Goal: Navigation & Orientation: Find specific page/section

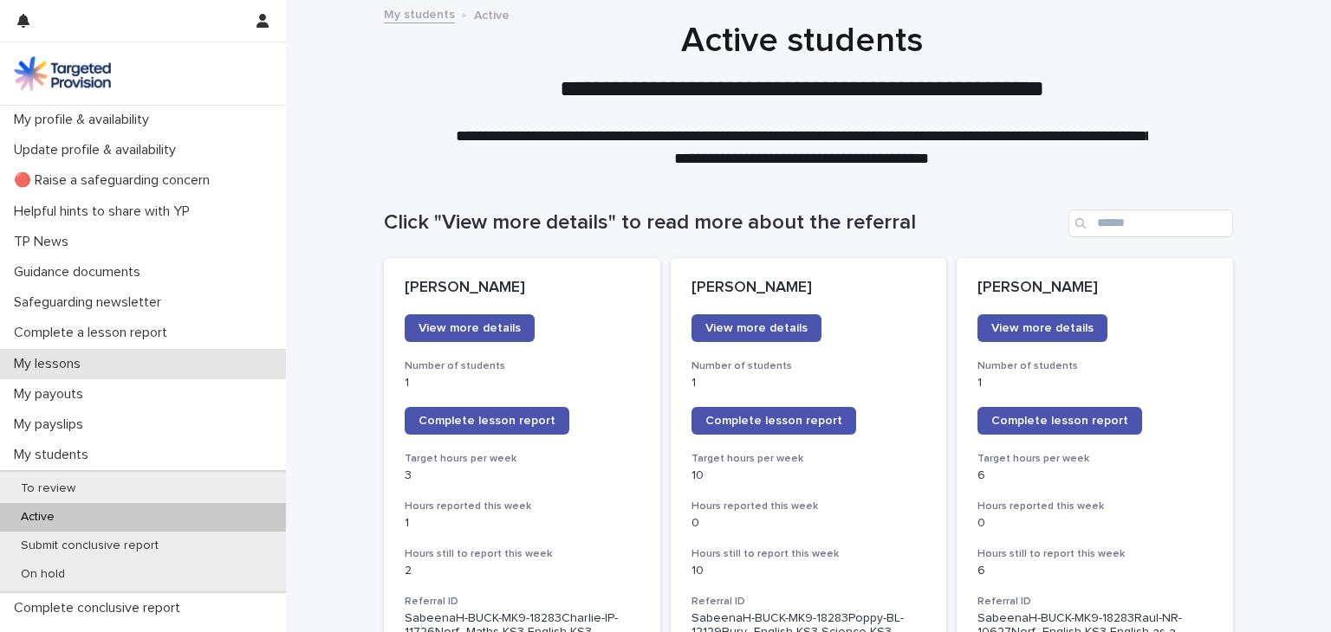
click at [99, 369] on div "My lessons" at bounding box center [143, 364] width 286 height 30
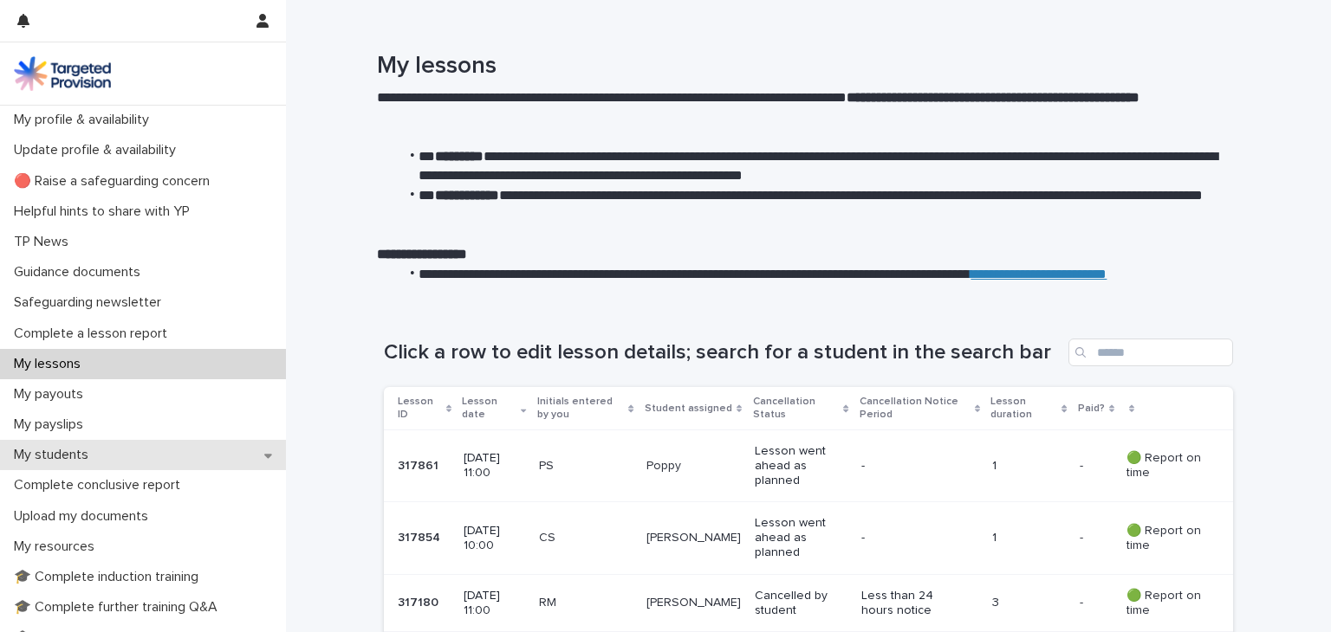
click at [152, 455] on div "My students" at bounding box center [143, 455] width 286 height 30
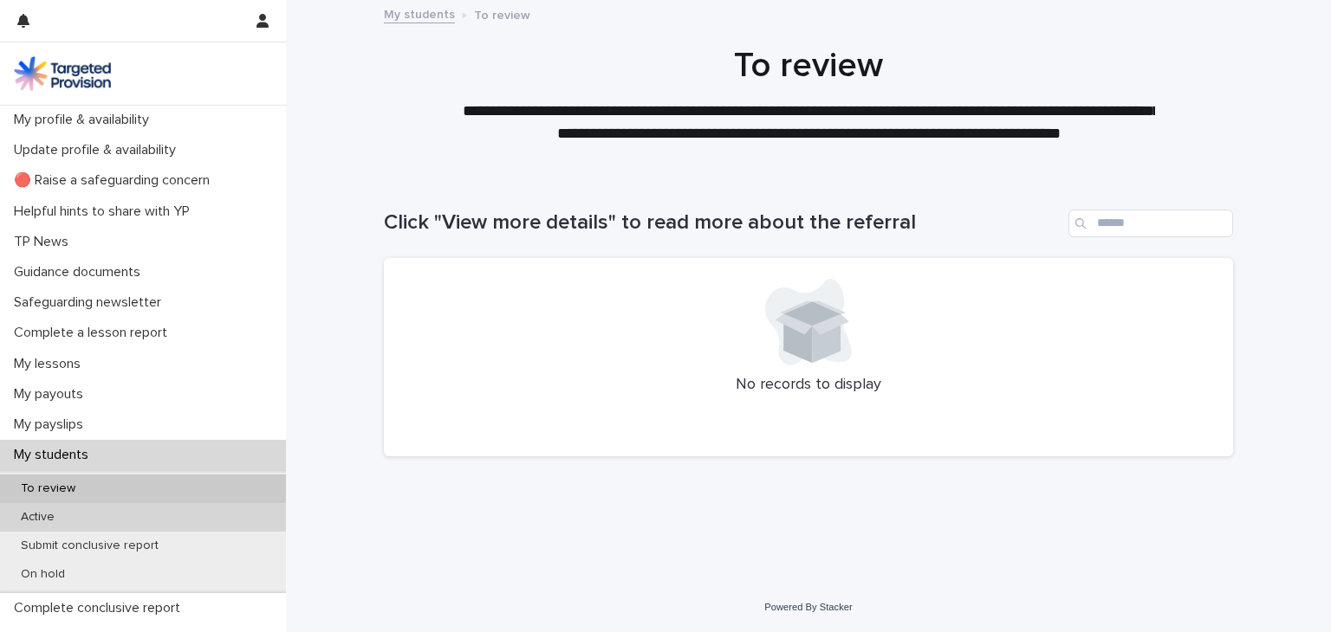
click at [131, 521] on div "Active" at bounding box center [143, 517] width 286 height 29
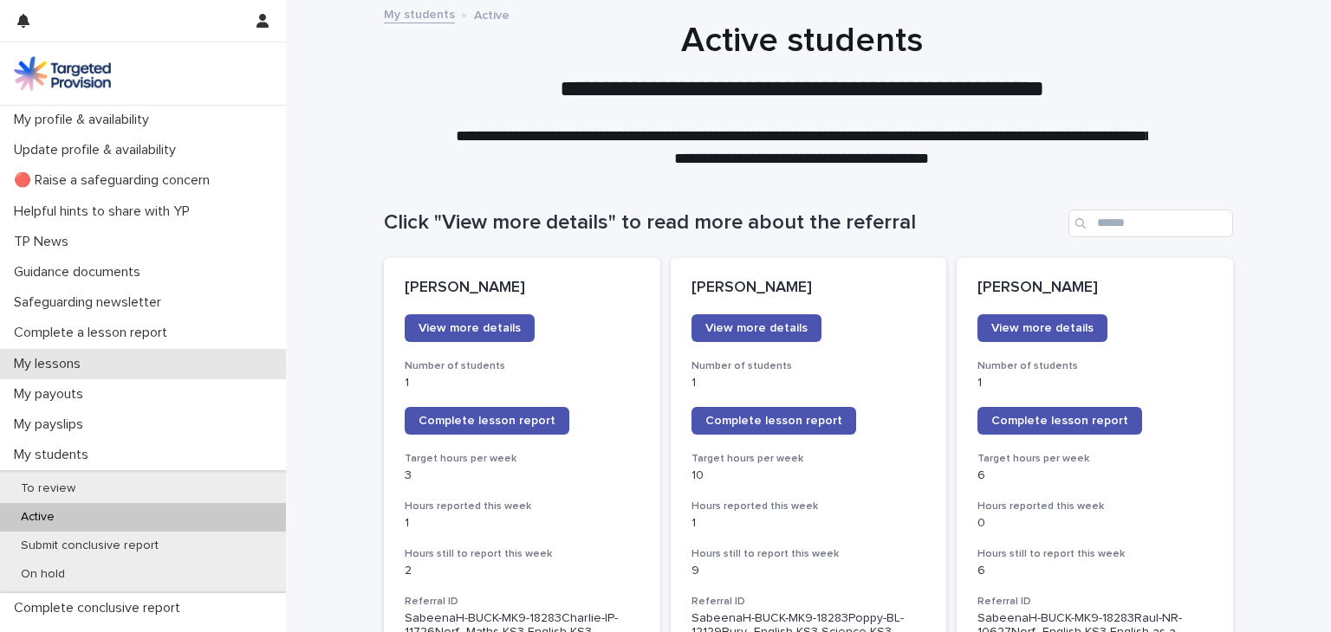
click at [142, 362] on div "My lessons" at bounding box center [143, 364] width 286 height 30
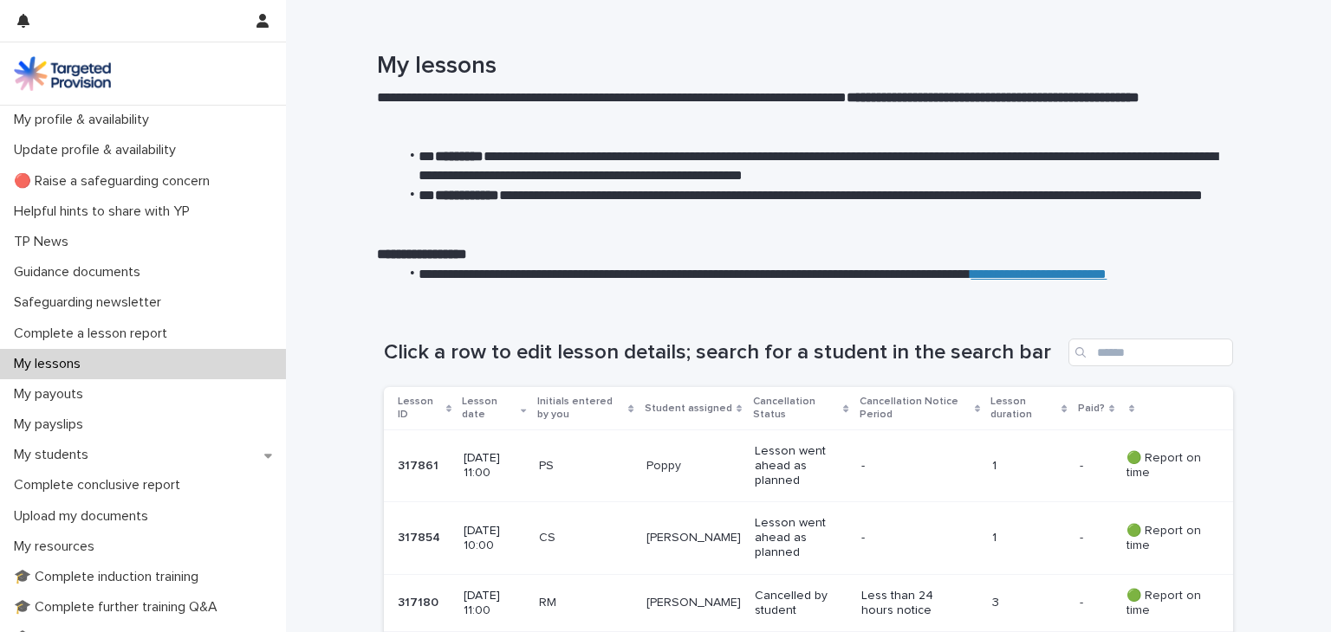
scroll to position [357, 0]
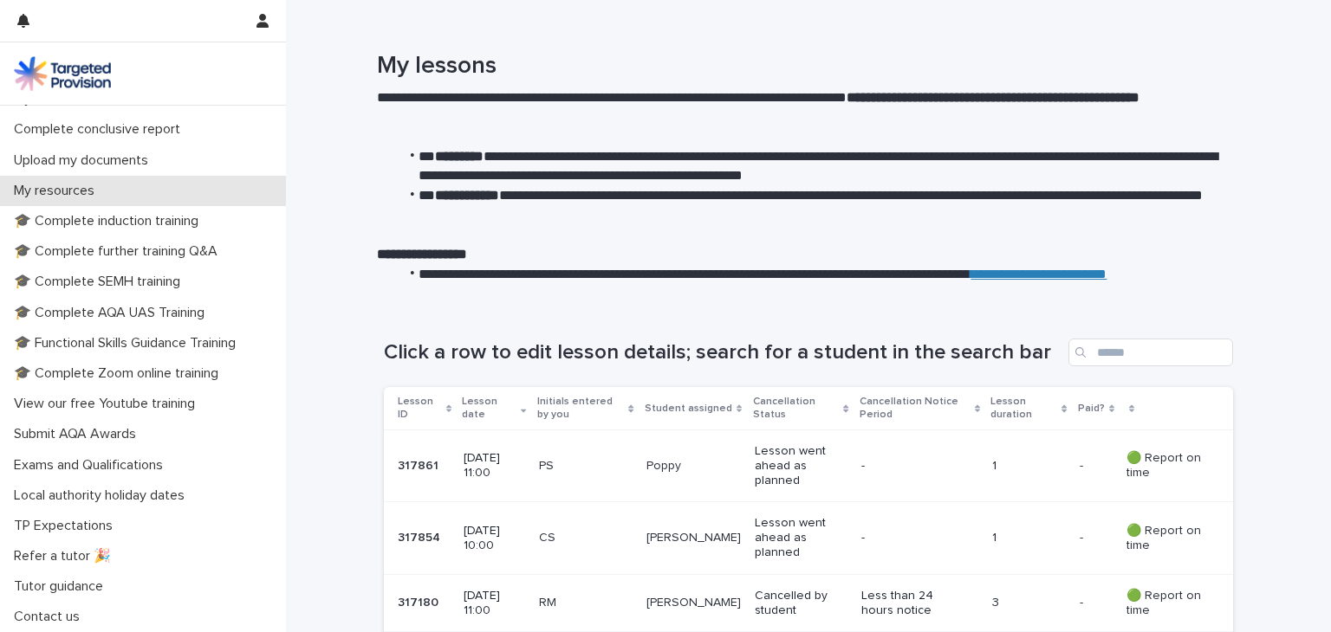
click at [159, 178] on div "My resources" at bounding box center [143, 191] width 286 height 30
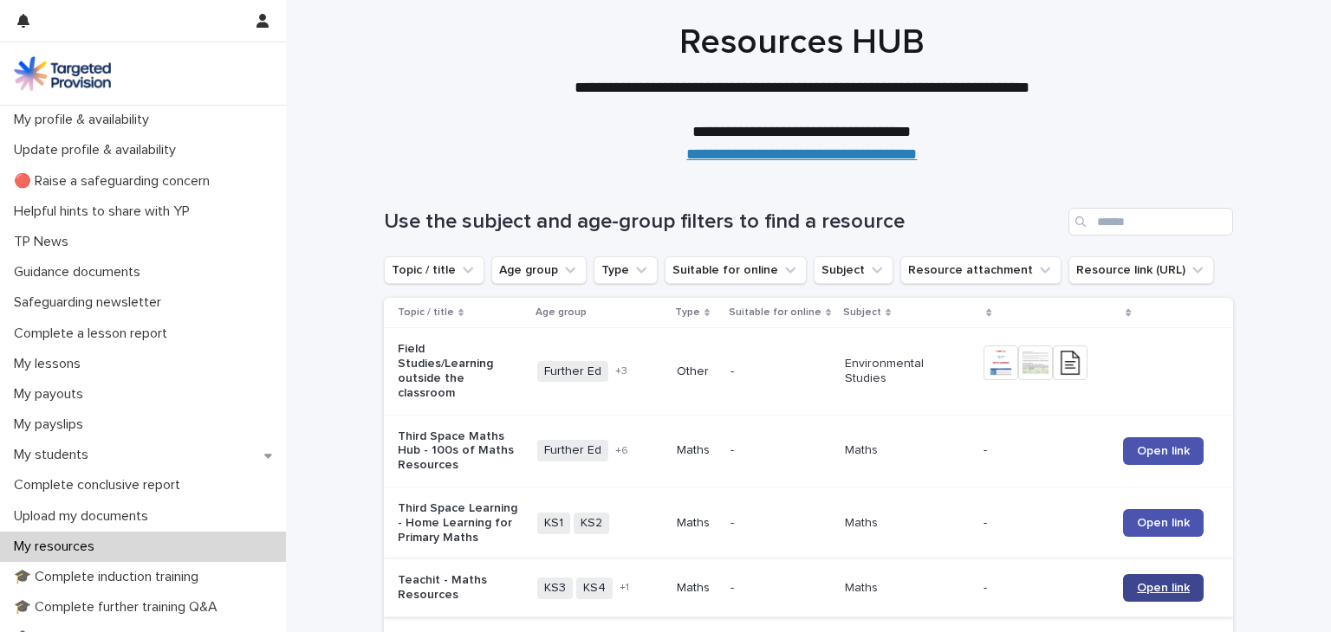
click at [1133, 574] on link "Open link" at bounding box center [1163, 588] width 81 height 28
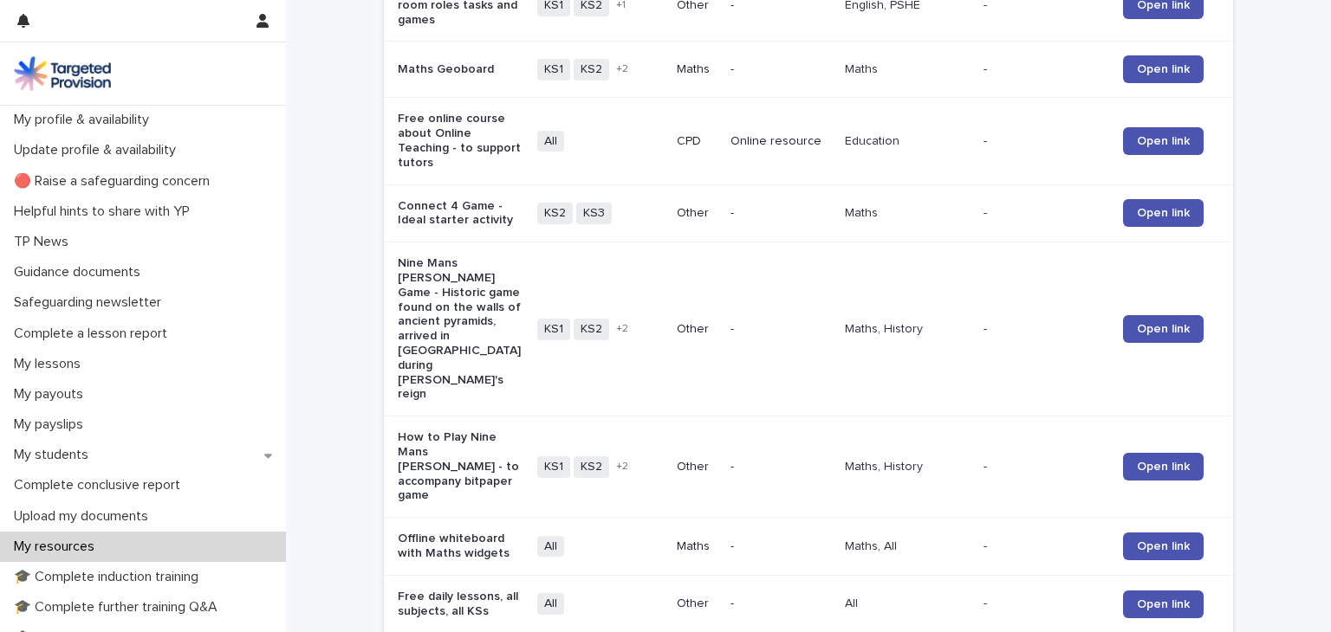
scroll to position [1629, 0]
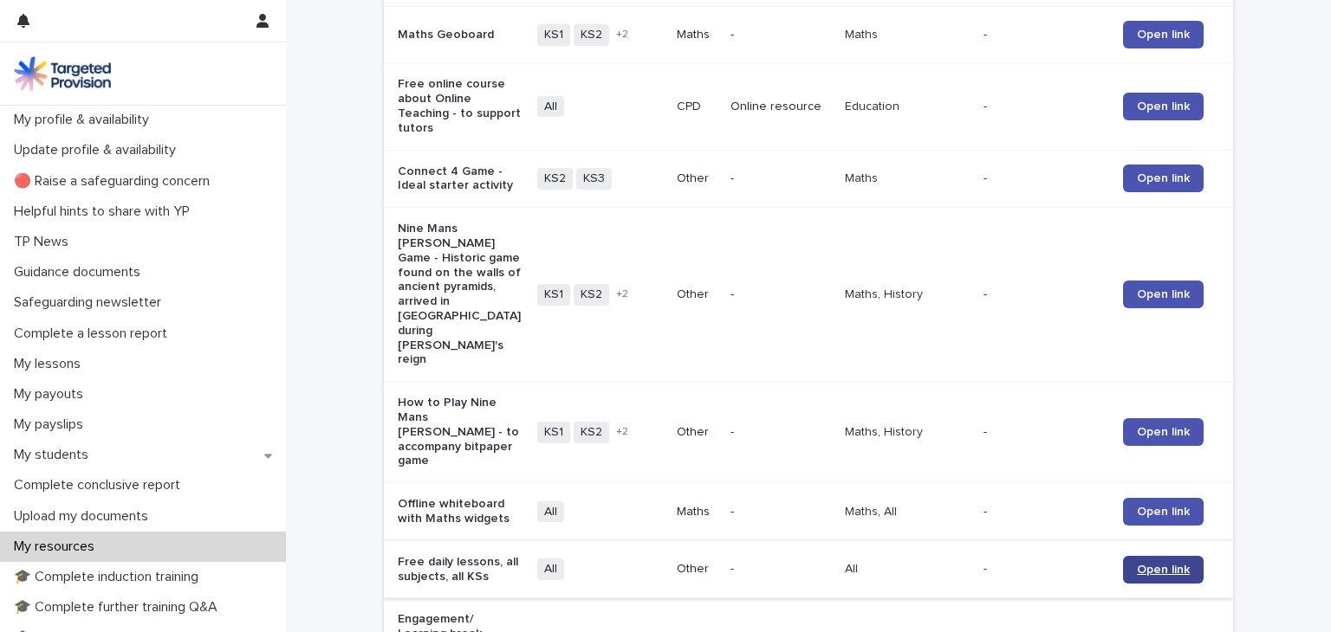
click at [1127, 556] on link "Open link" at bounding box center [1163, 570] width 81 height 28
click at [75, 448] on p "My students" at bounding box center [54, 455] width 95 height 16
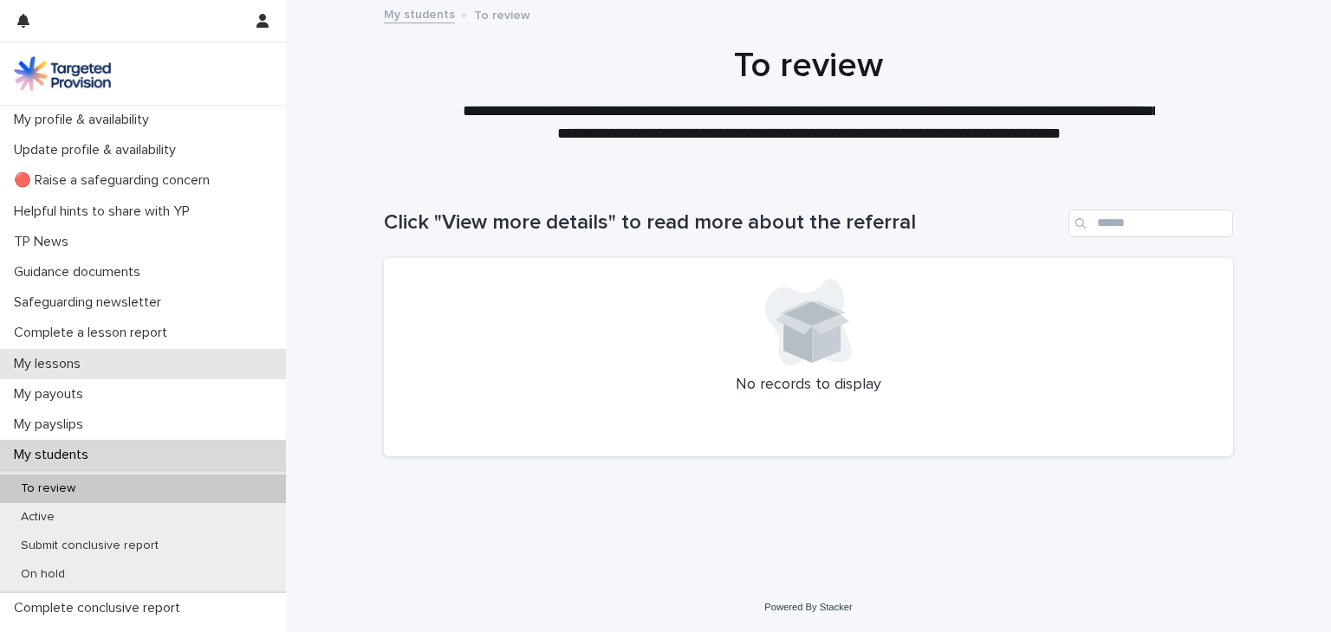
click at [111, 369] on div "My lessons" at bounding box center [143, 364] width 286 height 30
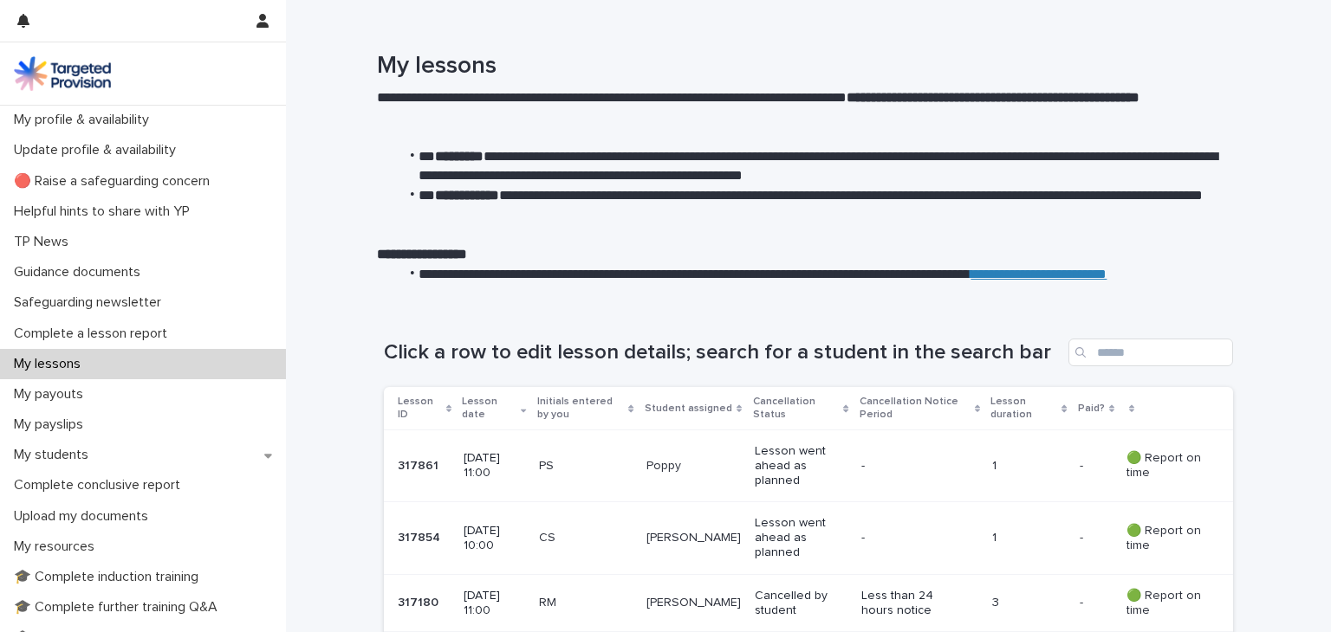
click at [515, 457] on p "[DATE] 11:00" at bounding box center [494, 465] width 61 height 29
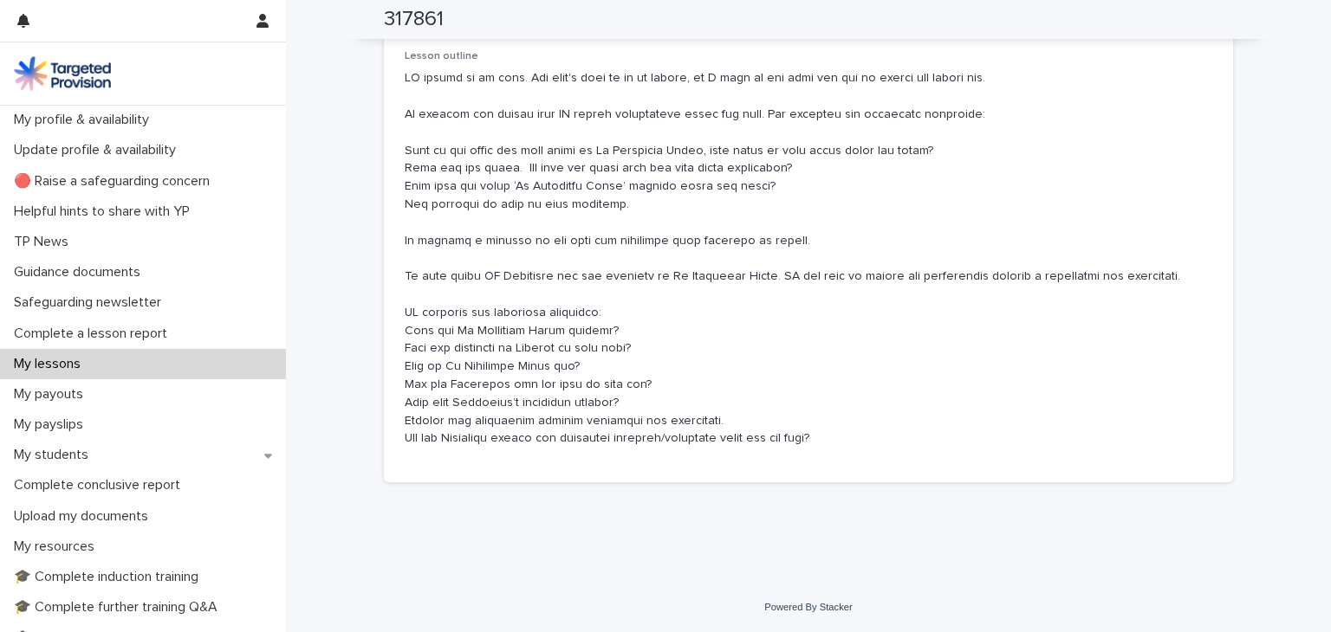
scroll to position [1213, 0]
click at [118, 364] on div "My lessons" at bounding box center [143, 364] width 286 height 30
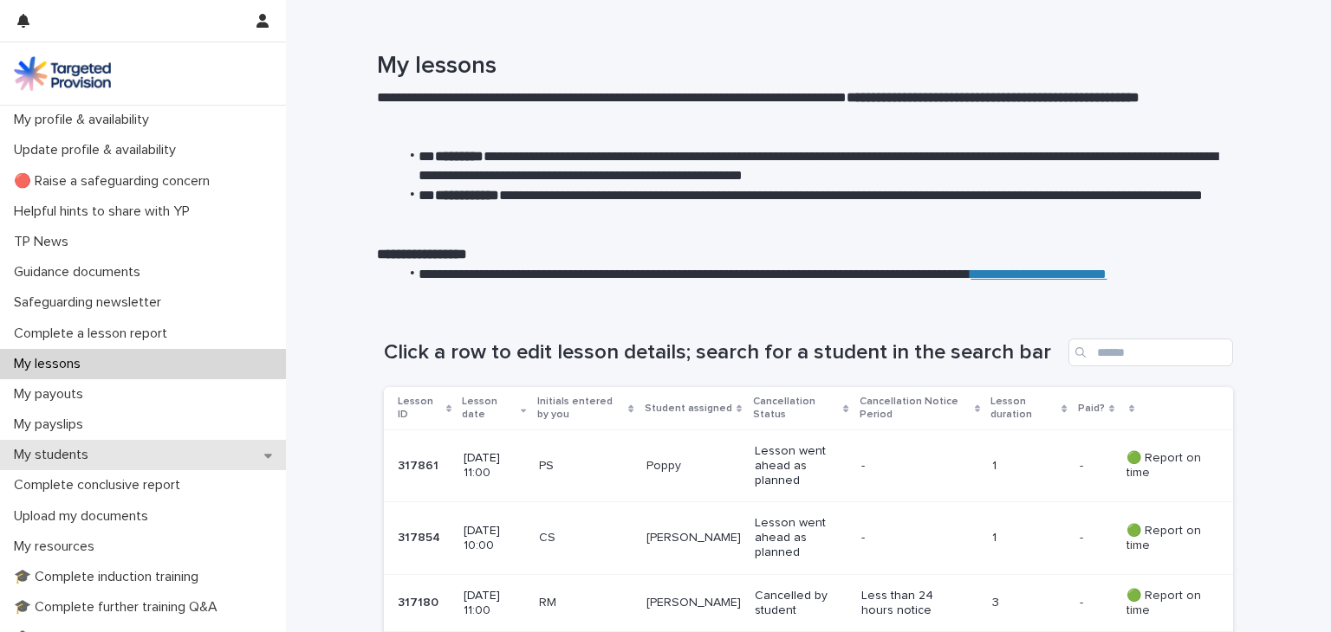
click at [81, 457] on p "My students" at bounding box center [54, 455] width 95 height 16
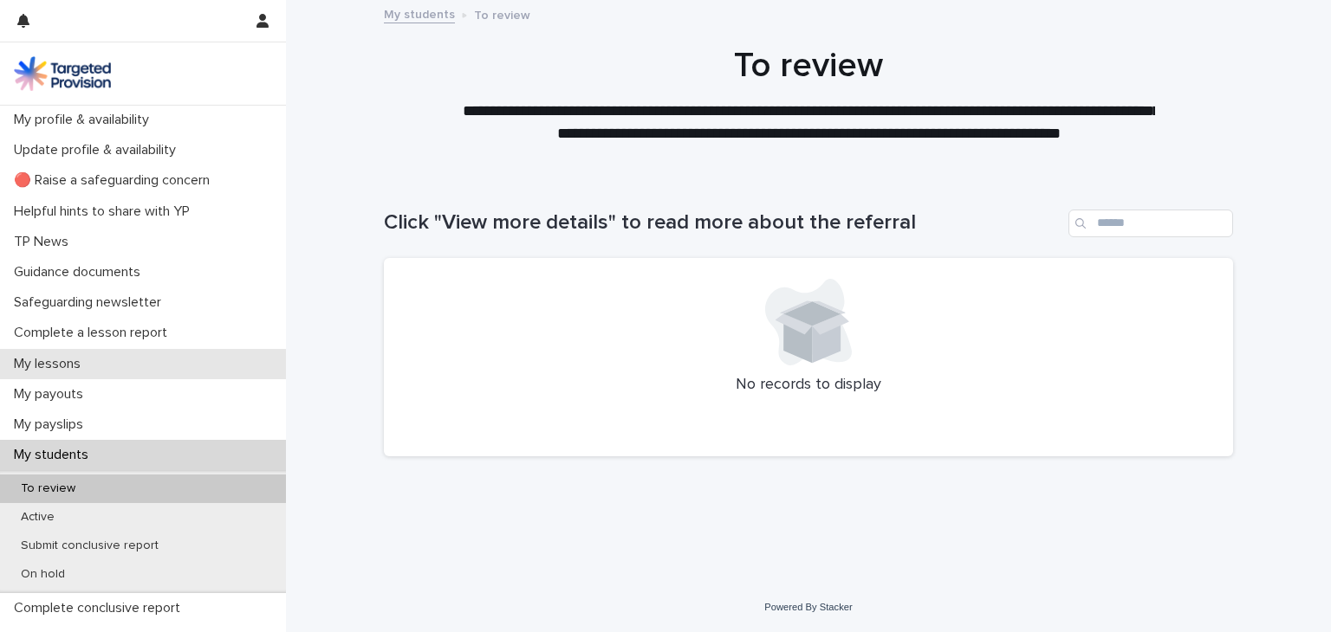
click at [113, 370] on div "My lessons" at bounding box center [143, 364] width 286 height 30
